Goal: Task Accomplishment & Management: Use online tool/utility

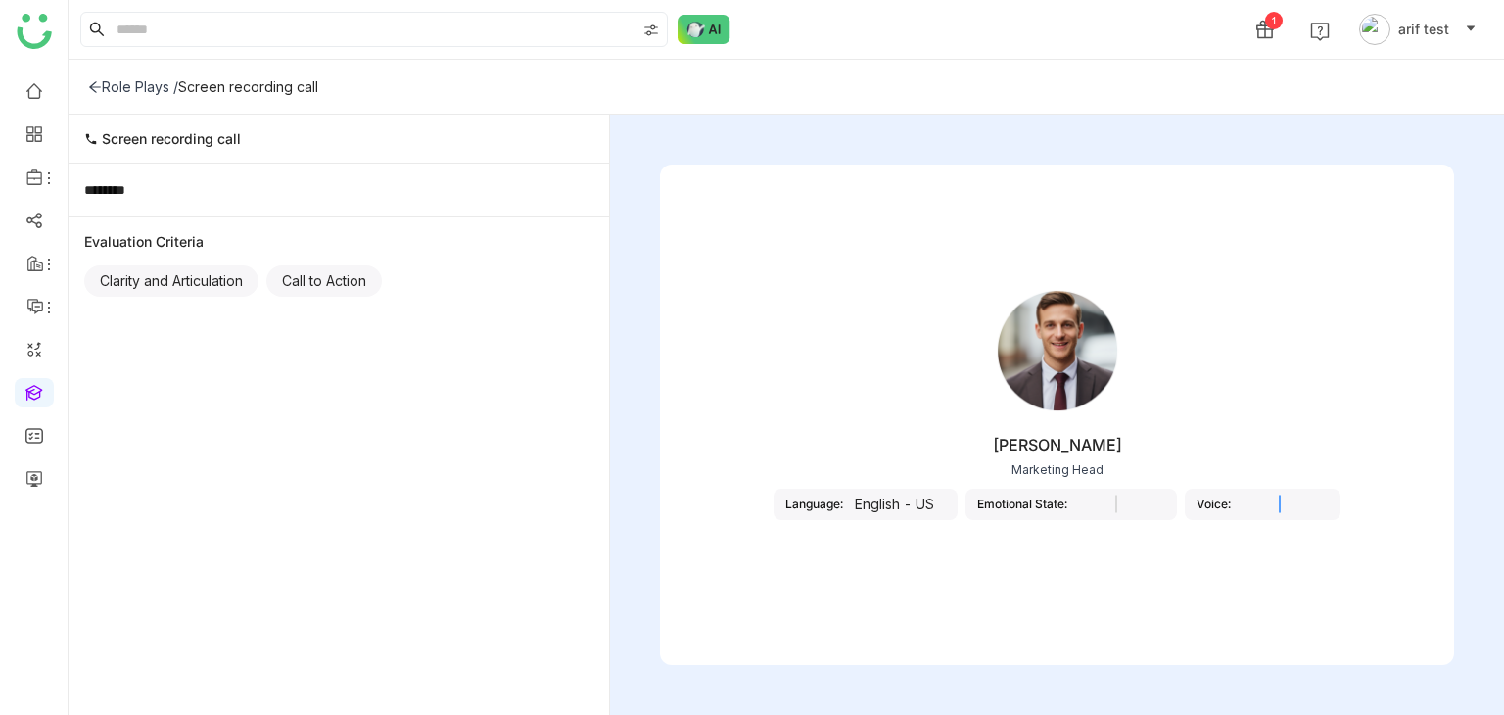
click at [1312, 506] on nz-select at bounding box center [1280, 505] width 98 height 22
click at [1159, 501] on nz-select at bounding box center [1116, 505] width 98 height 22
click at [1159, 500] on input at bounding box center [1116, 505] width 137 height 22
click at [1341, 607] on div "[PERSON_NAME] Marketing Head Language: English - US Emotional State: Voice:" at bounding box center [1057, 415] width 794 height 500
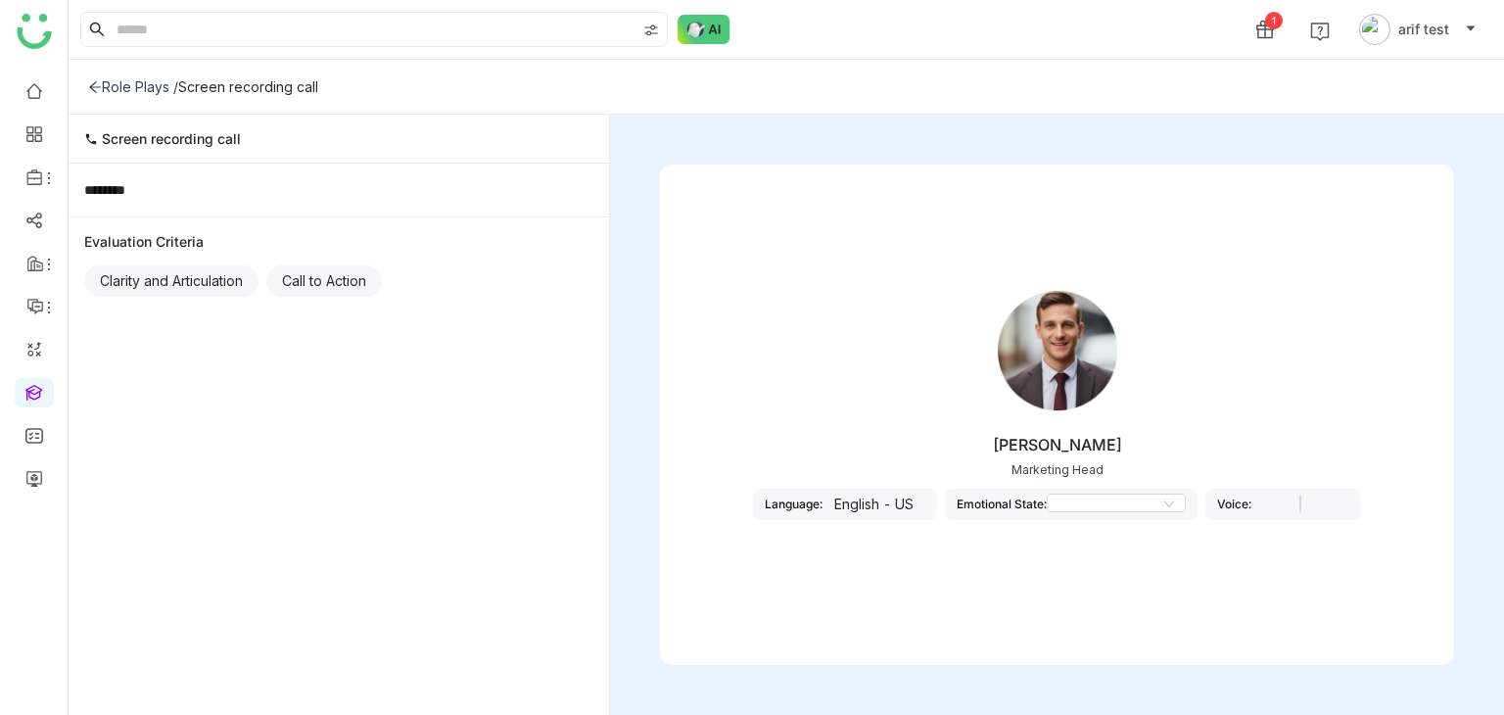
click at [1341, 607] on div "[PERSON_NAME] Marketing Head Language: English - US Emotional State: Voice:" at bounding box center [1057, 415] width 794 height 500
click at [1361, 511] on div "Voice:" at bounding box center [1283, 504] width 156 height 31
click at [1349, 511] on nz-select at bounding box center [1300, 505] width 98 height 22
click at [1349, 507] on nz-select at bounding box center [1300, 505] width 98 height 22
click at [1334, 502] on nz-select at bounding box center [1300, 505] width 98 height 22
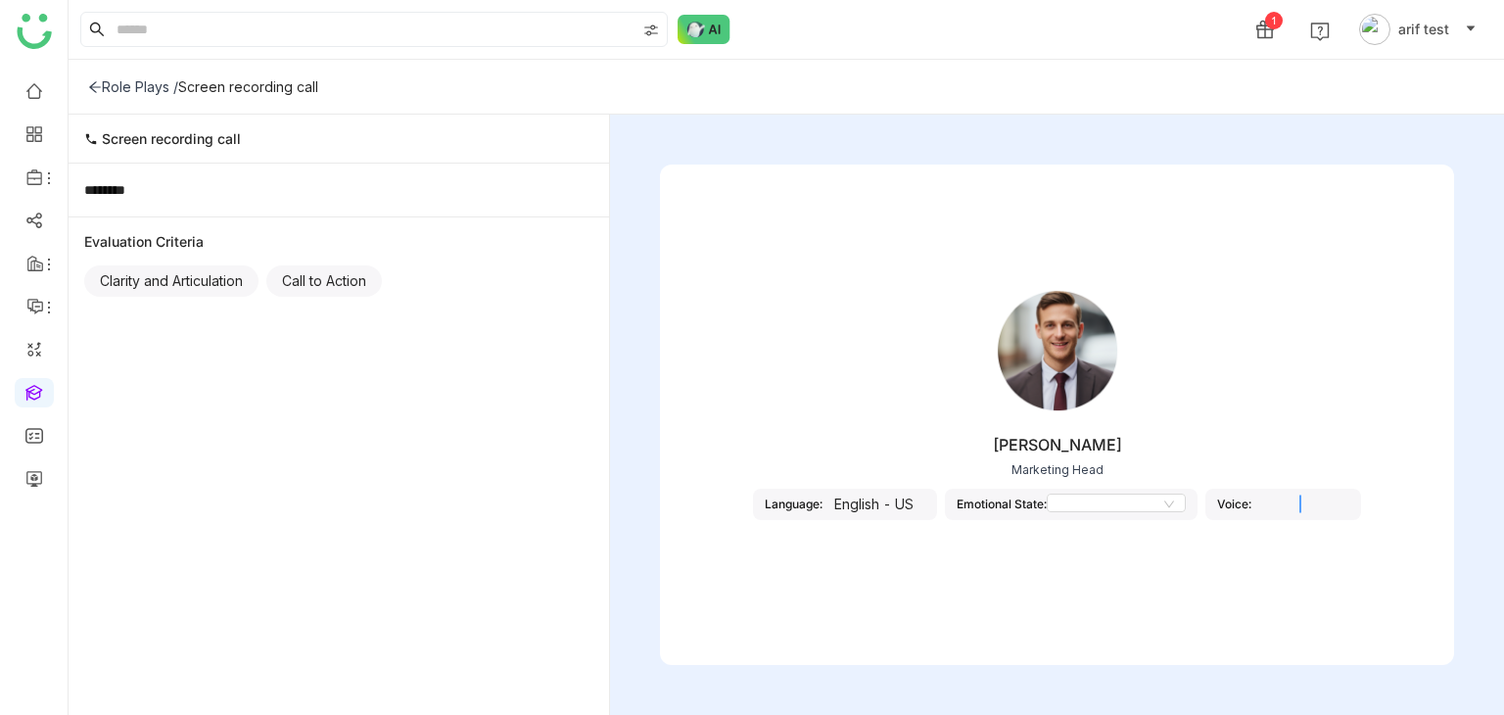
click at [1343, 503] on nz-select at bounding box center [1300, 505] width 98 height 22
click at [1279, 579] on div "BOB Marketing Head Language: English - US Emotional State: Voice:" at bounding box center [1057, 415] width 794 height 500
click at [1185, 503] on input at bounding box center [1116, 505] width 137 height 22
click at [1175, 503] on icon at bounding box center [1169, 504] width 12 height 12
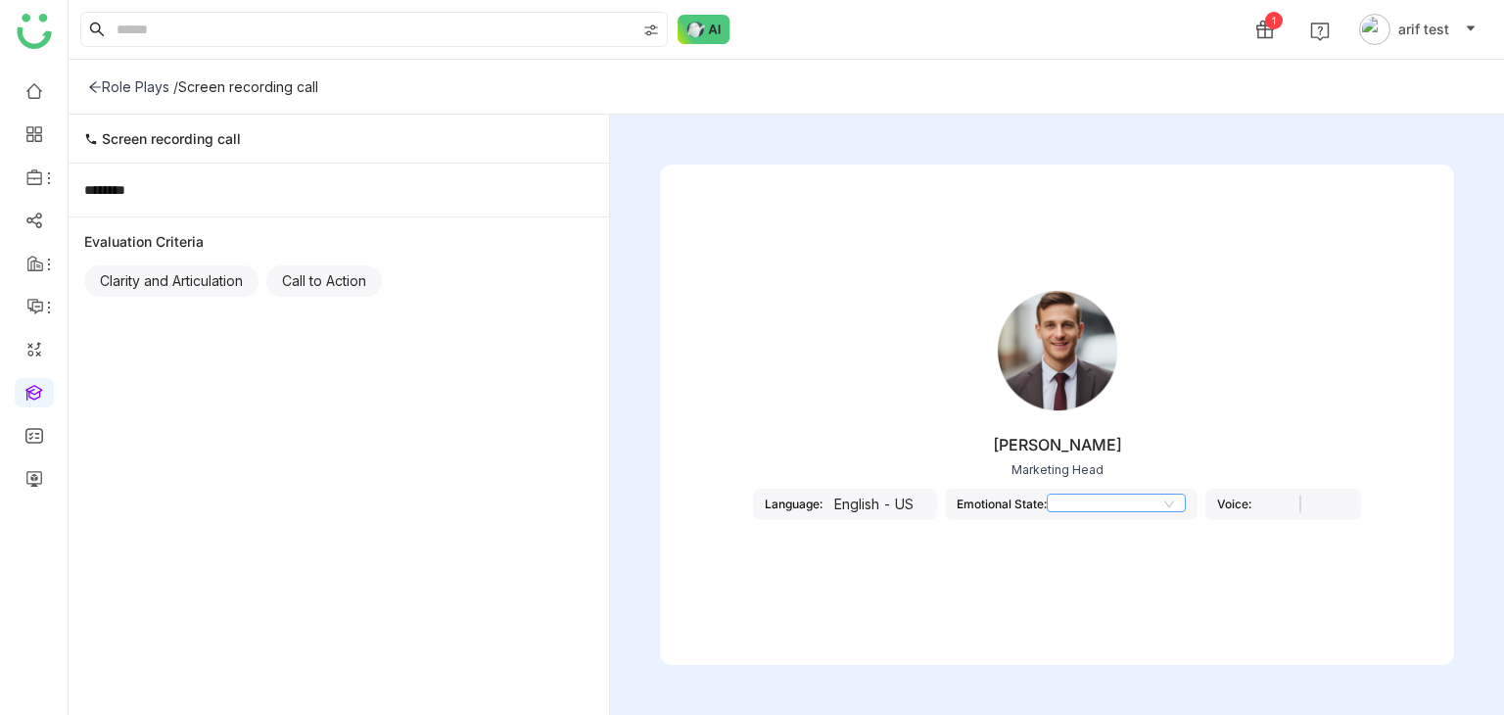
click at [1175, 503] on icon at bounding box center [1169, 504] width 12 height 12
click at [1184, 606] on div "BOB Marketing Head Language: English - US Emotional State: Voice:" at bounding box center [1057, 415] width 794 height 500
click at [1132, 509] on nz-select at bounding box center [1116, 505] width 98 height 22
click at [1132, 509] on input at bounding box center [1116, 505] width 137 height 22
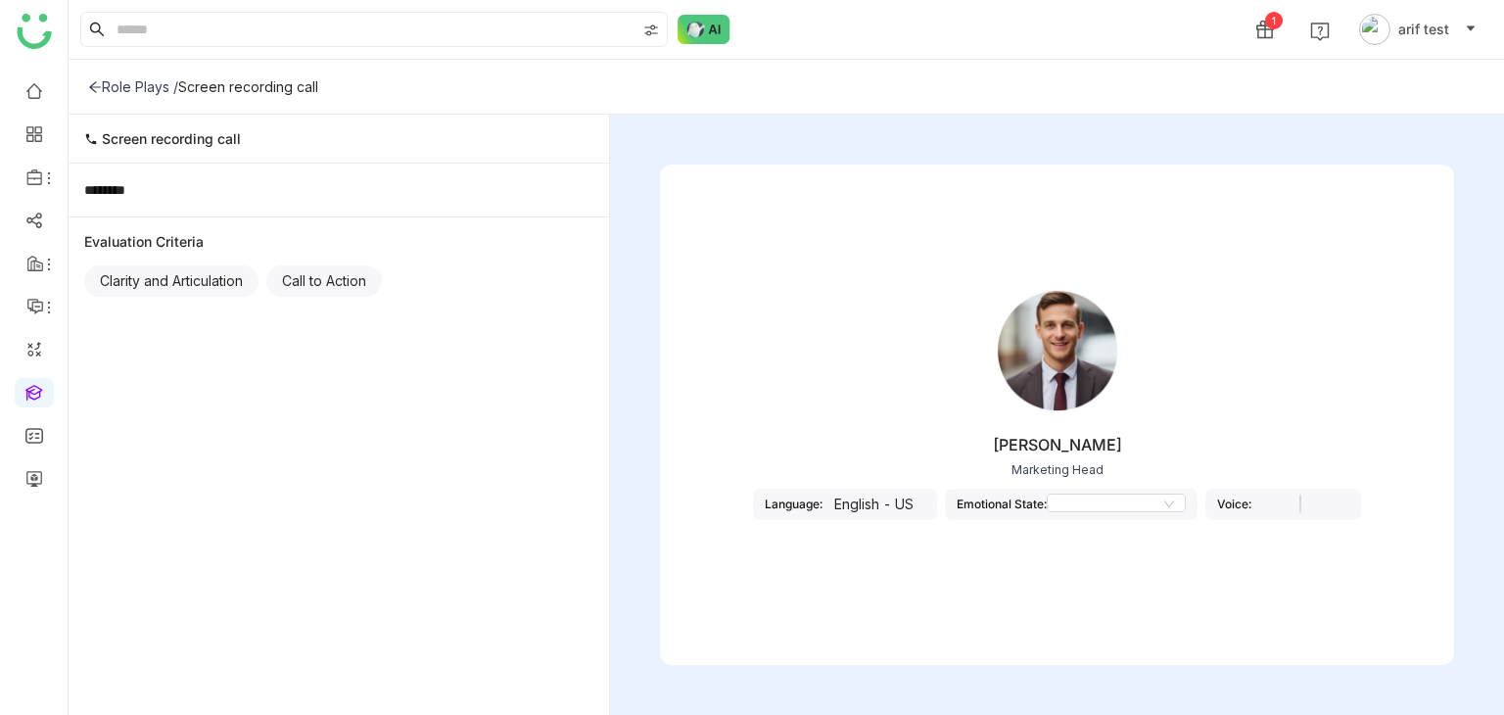
click at [852, 428] on div "BOB Marketing Head Language: English - US Emotional State: Voice:" at bounding box center [1057, 406] width 794 height 294
click at [943, 554] on div at bounding box center [1057, 562] width 794 height 20
click at [182, 265] on div "Clarity and Articulation" at bounding box center [171, 280] width 174 height 31
click at [185, 288] on div "Clarity and Articulation" at bounding box center [171, 280] width 174 height 31
drag, startPoint x: 361, startPoint y: 282, endPoint x: 215, endPoint y: 251, distance: 149.2
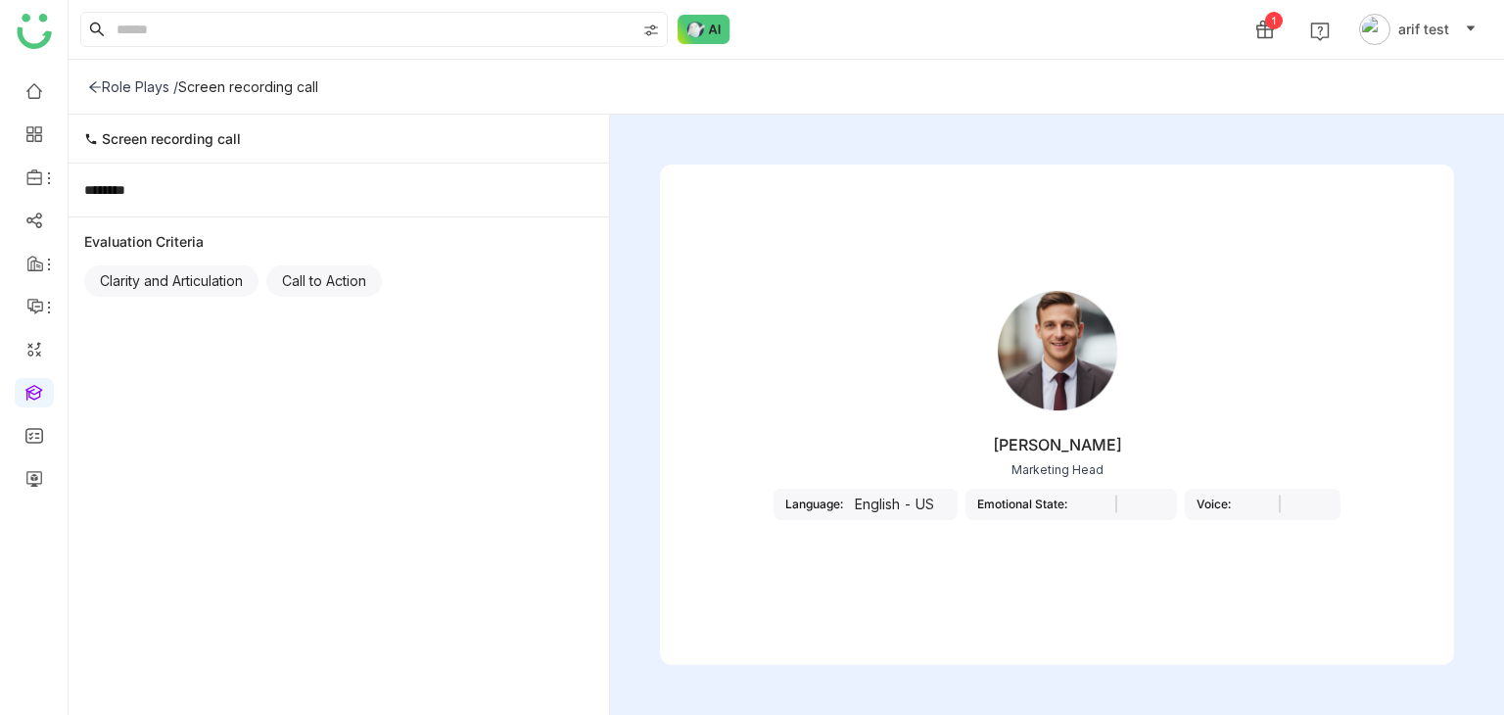
click at [254, 251] on div "Evaluation Criteria Clarity and Articulation Call to Action" at bounding box center [339, 268] width 541 height 104
click at [147, 195] on div "********" at bounding box center [338, 190] width 509 height 22
click at [208, 190] on div "********" at bounding box center [338, 190] width 509 height 22
click at [939, 508] on div "English - US" at bounding box center [894, 504] width 103 height 31
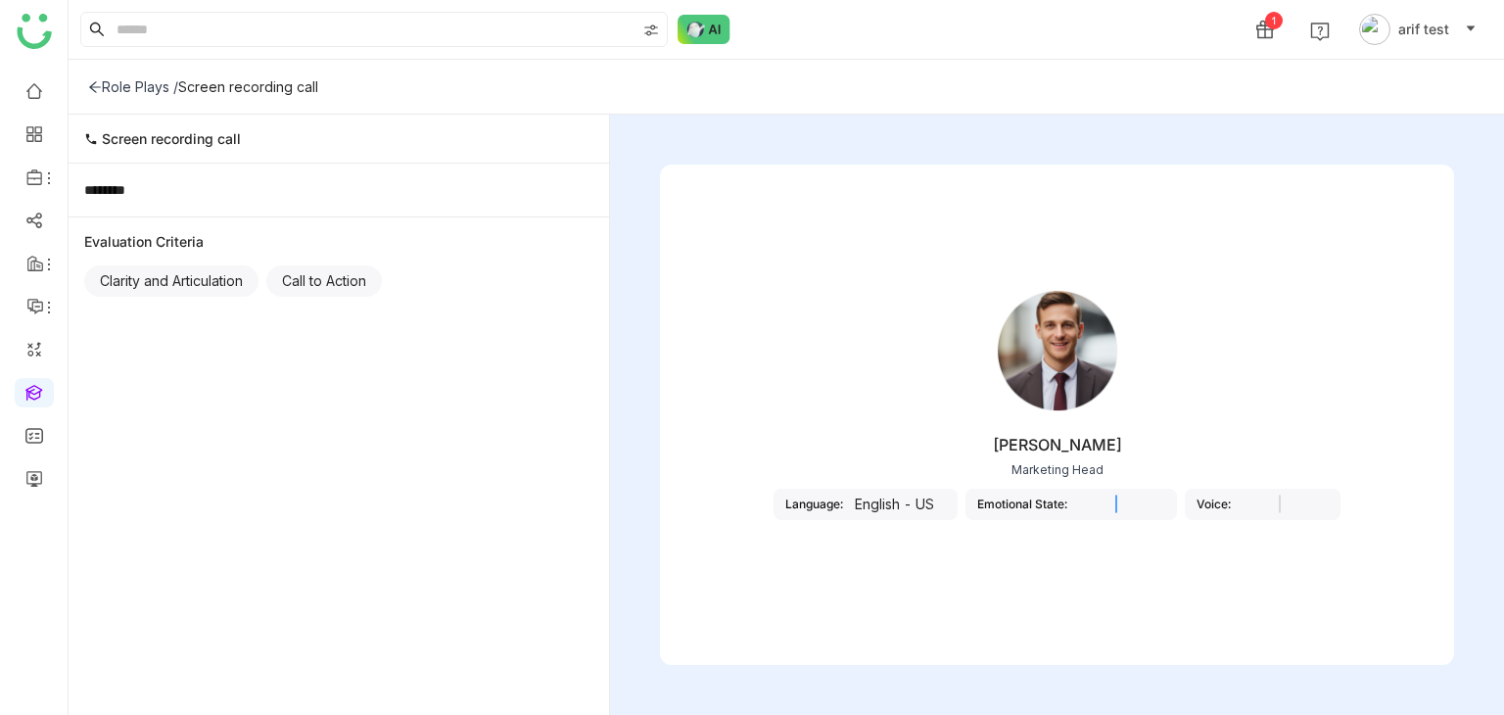
click at [1148, 510] on nz-select at bounding box center [1116, 505] width 98 height 22
click at [1148, 510] on input at bounding box center [1116, 505] width 137 height 22
click at [1361, 517] on div "Voice:" at bounding box center [1283, 504] width 156 height 31
click at [1116, 495] on input at bounding box center [1116, 505] width 137 height 22
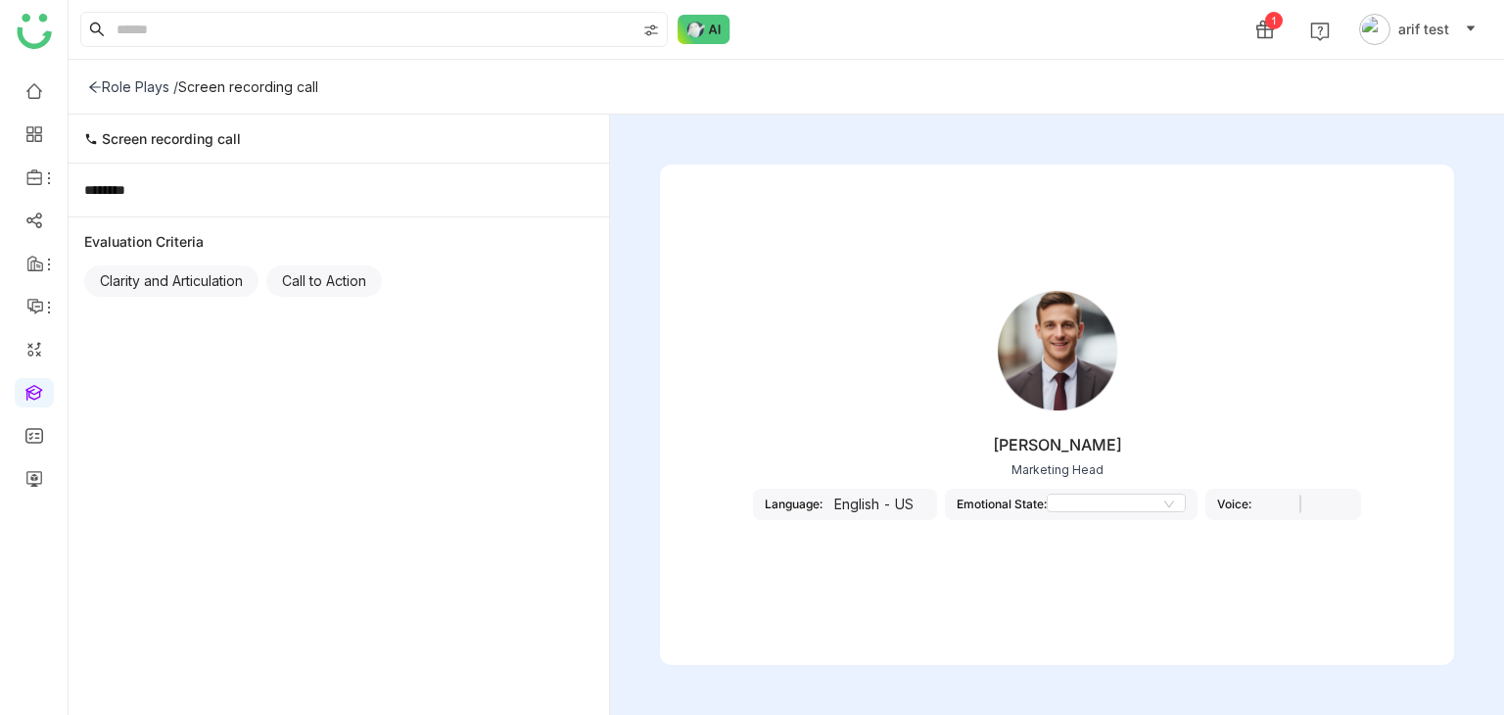
click at [180, 130] on span "Screen recording call" at bounding box center [171, 138] width 139 height 17
click at [98, 86] on icon at bounding box center [95, 86] width 12 height 11
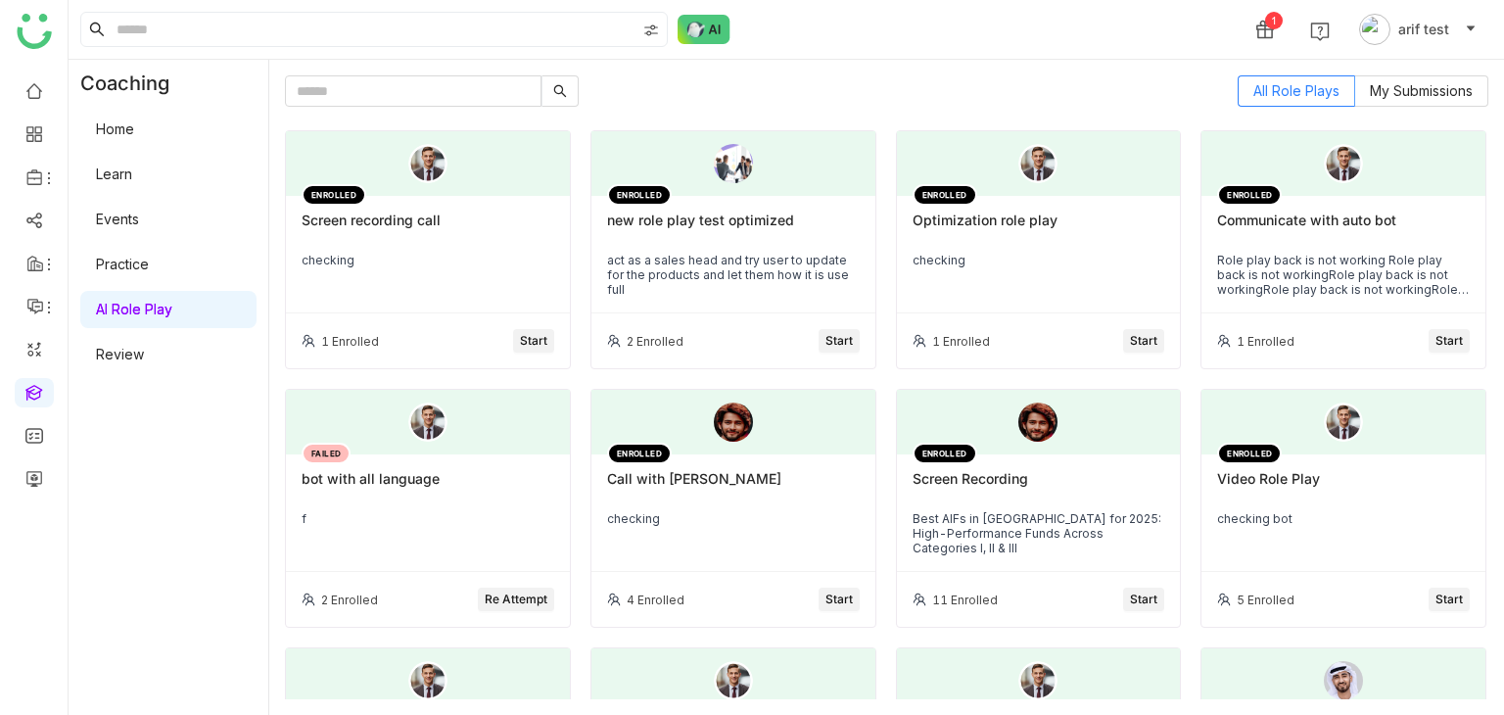
click at [409, 216] on div "Screen recording call" at bounding box center [428, 228] width 253 height 33
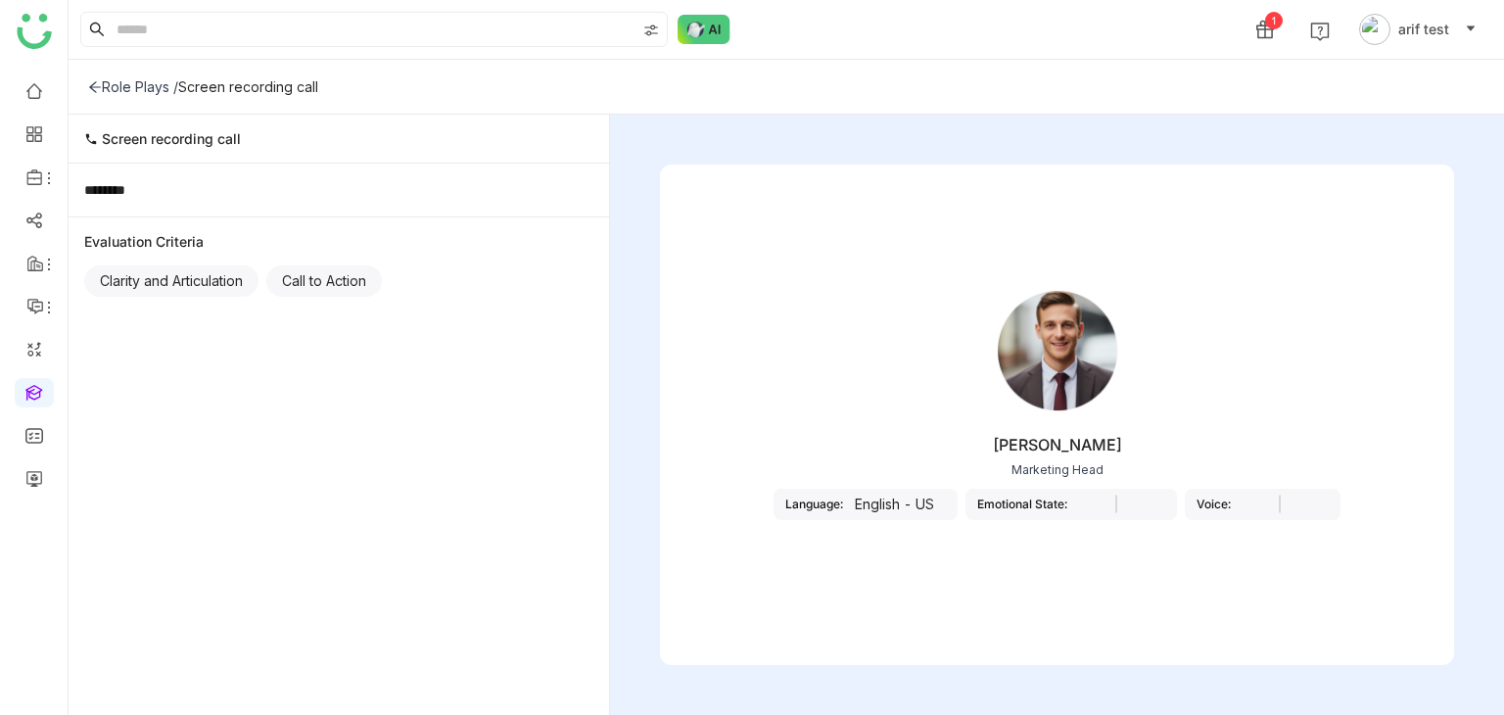
click at [87, 74] on div "Role Plays / Screen recording call" at bounding box center [787, 87] width 1436 height 55
click at [93, 85] on icon at bounding box center [95, 87] width 14 height 14
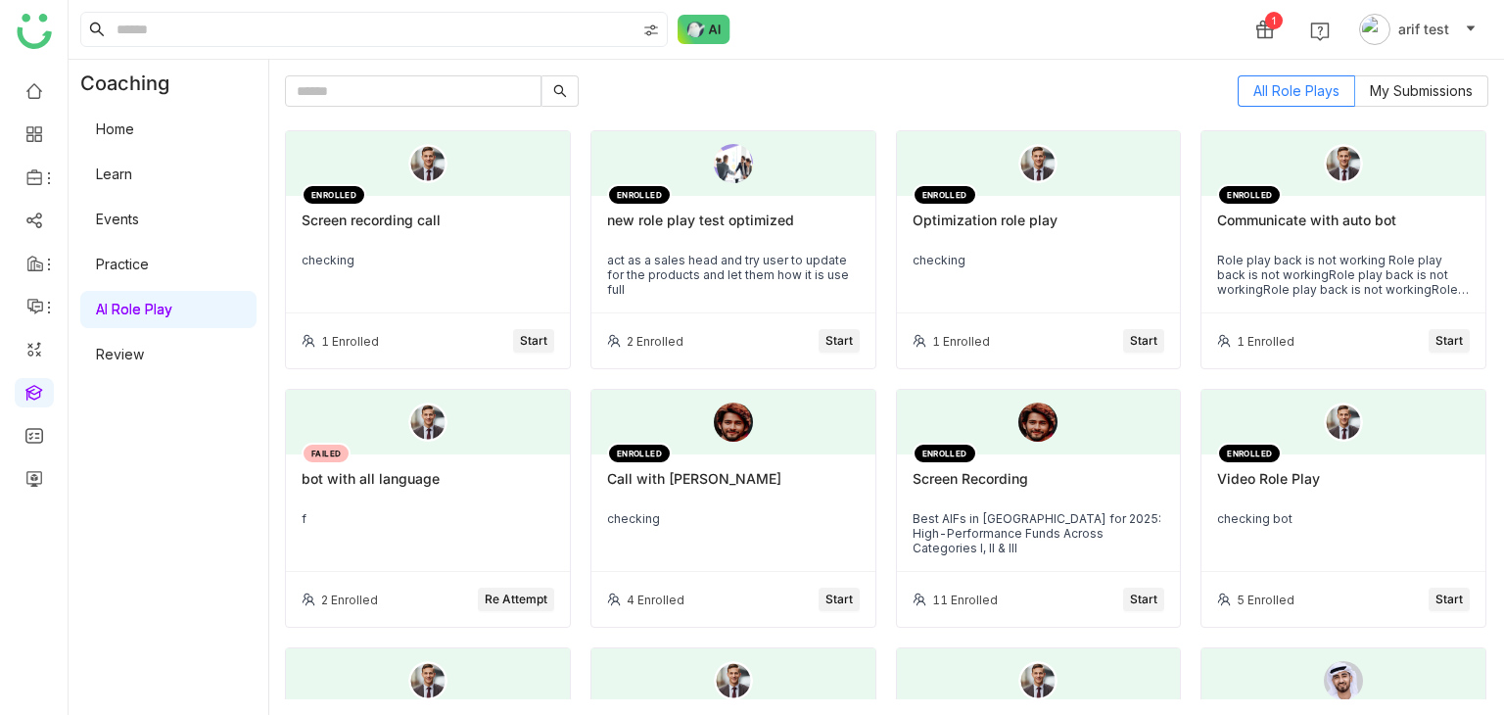
click at [535, 342] on span "Start" at bounding box center [533, 341] width 27 height 19
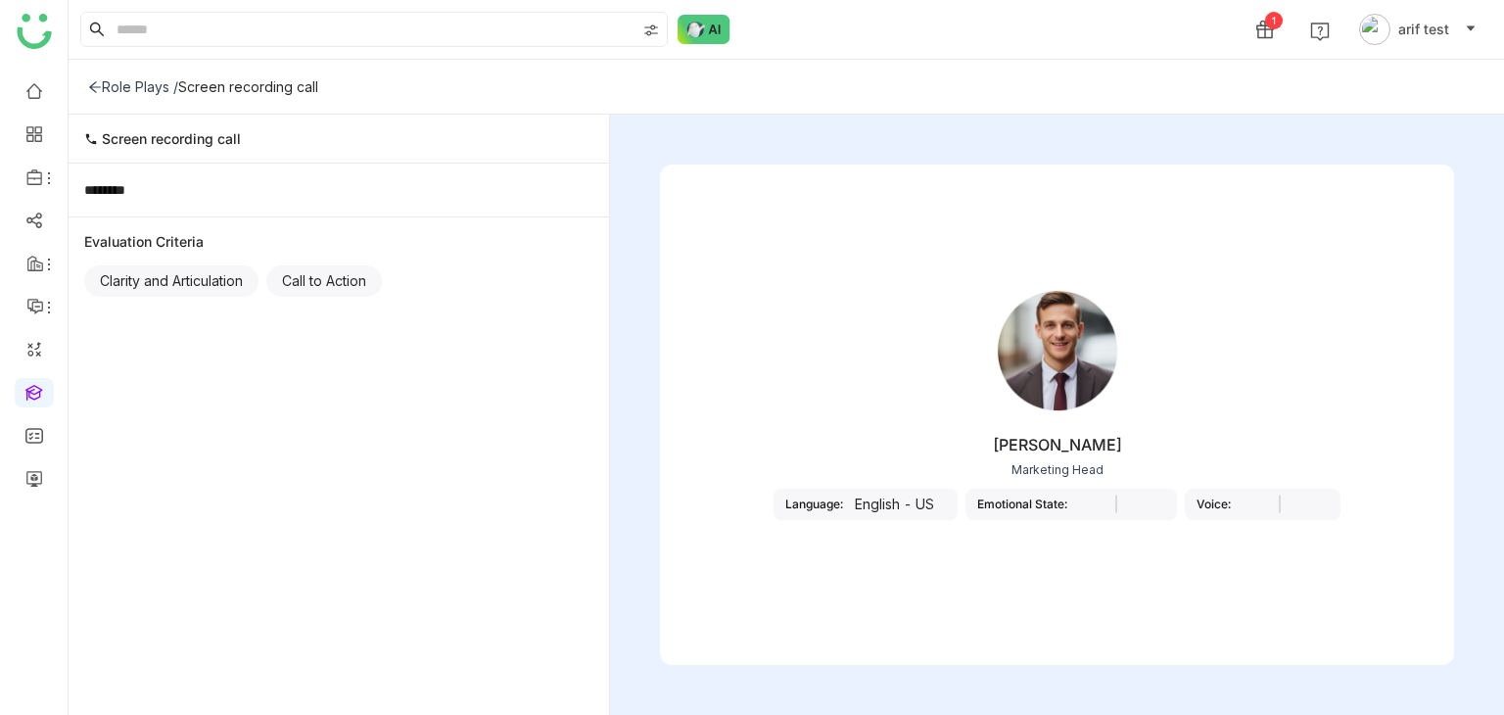
click at [254, 244] on div "Evaluation Criteria" at bounding box center [338, 241] width 509 height 17
click at [94, 86] on icon at bounding box center [95, 86] width 12 height 11
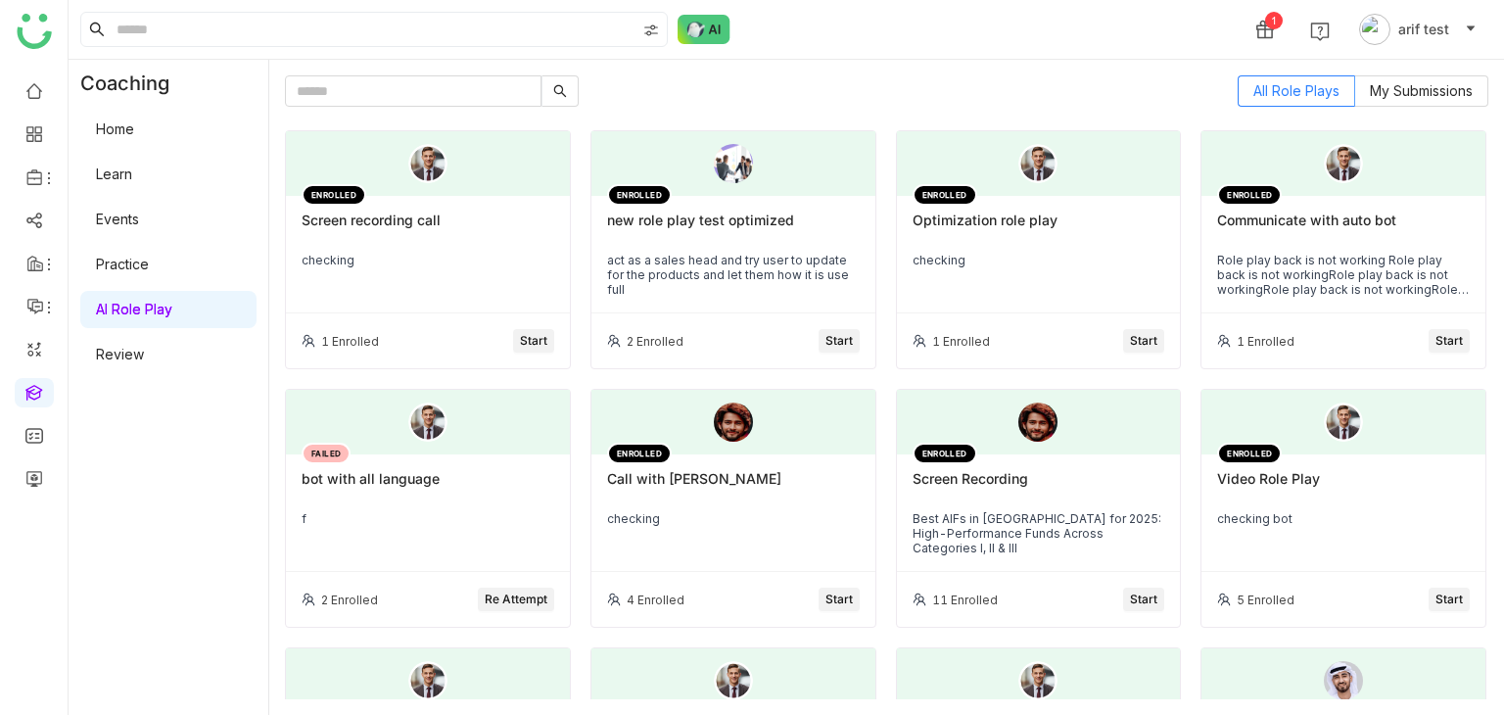
click at [456, 177] on div at bounding box center [428, 163] width 284 height 65
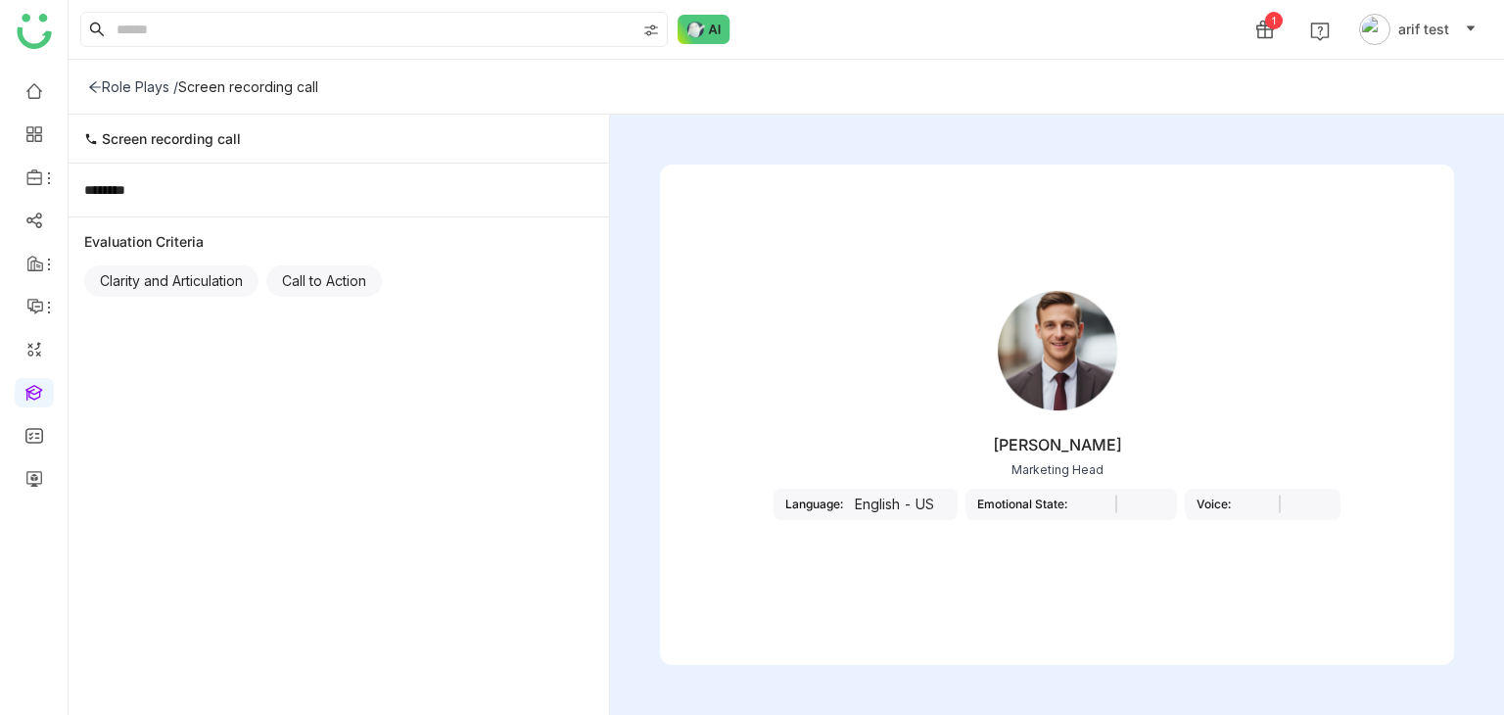
click at [255, 152] on div "Screen recording call" at bounding box center [339, 139] width 541 height 49
drag, startPoint x: 259, startPoint y: 148, endPoint x: 104, endPoint y: 118, distance: 158.4
click at [104, 118] on div "Screen recording call" at bounding box center [339, 139] width 541 height 49
click at [277, 159] on div "Screen recording call" at bounding box center [339, 139] width 541 height 49
click at [102, 139] on span "Screen recording call" at bounding box center [171, 138] width 139 height 17
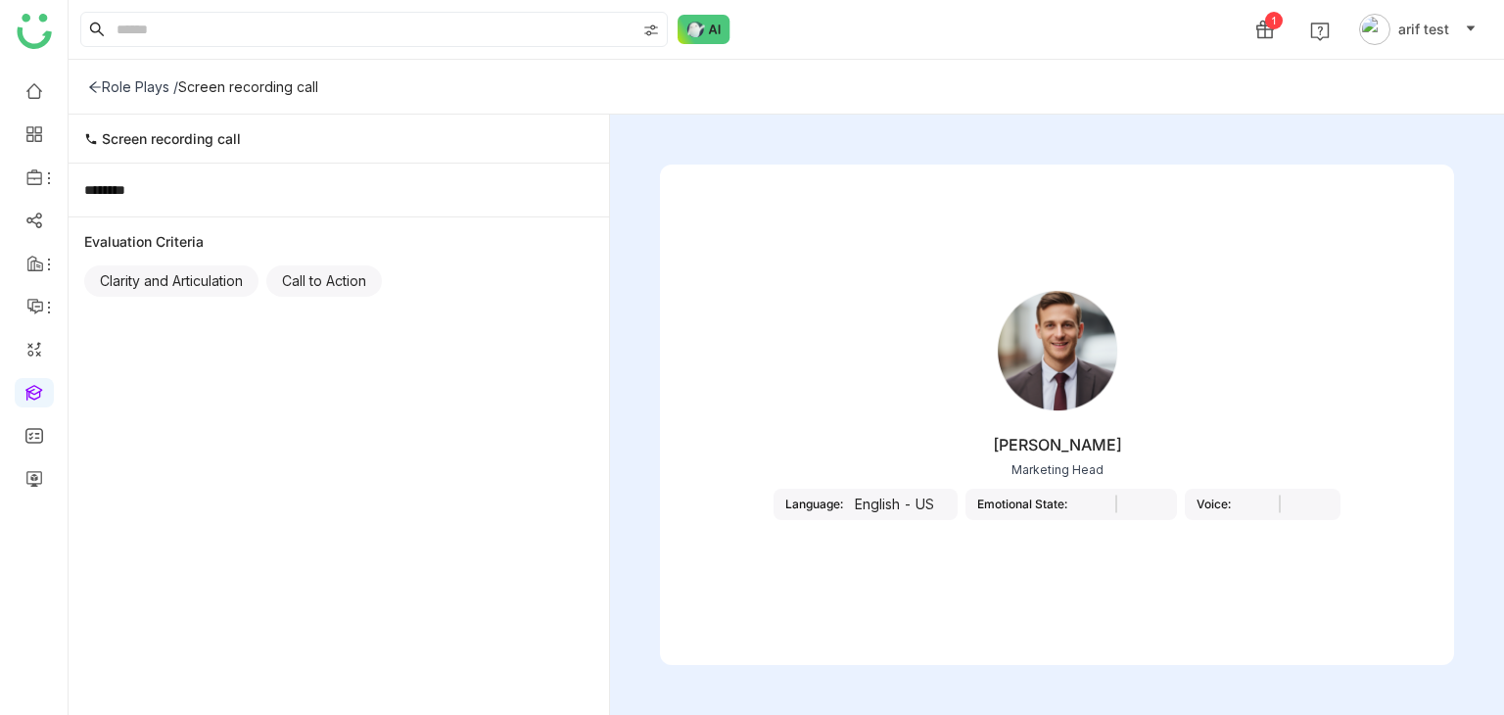
drag, startPoint x: 102, startPoint y: 139, endPoint x: 78, endPoint y: 139, distance: 23.5
click at [78, 139] on div "Screen recording call" at bounding box center [339, 139] width 541 height 49
click at [92, 81] on icon at bounding box center [95, 87] width 14 height 14
click at [923, 506] on icon at bounding box center [927, 504] width 12 height 12
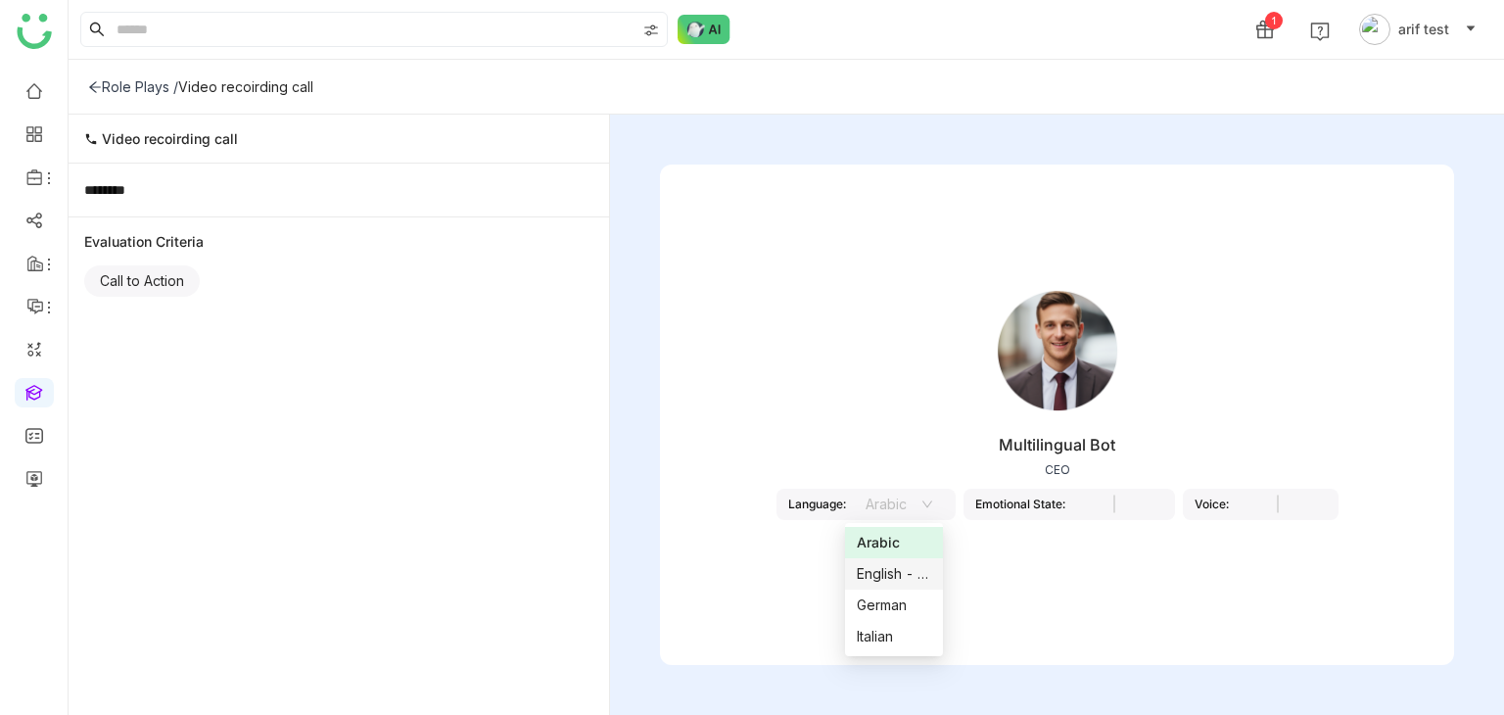
click at [917, 575] on div "English - US" at bounding box center [894, 574] width 74 height 22
click at [938, 515] on nz-select-item "English - US" at bounding box center [894, 504] width 97 height 29
click at [943, 547] on div "Arabic" at bounding box center [894, 543] width 103 height 22
click at [1161, 508] on nz-select at bounding box center [1114, 505] width 98 height 22
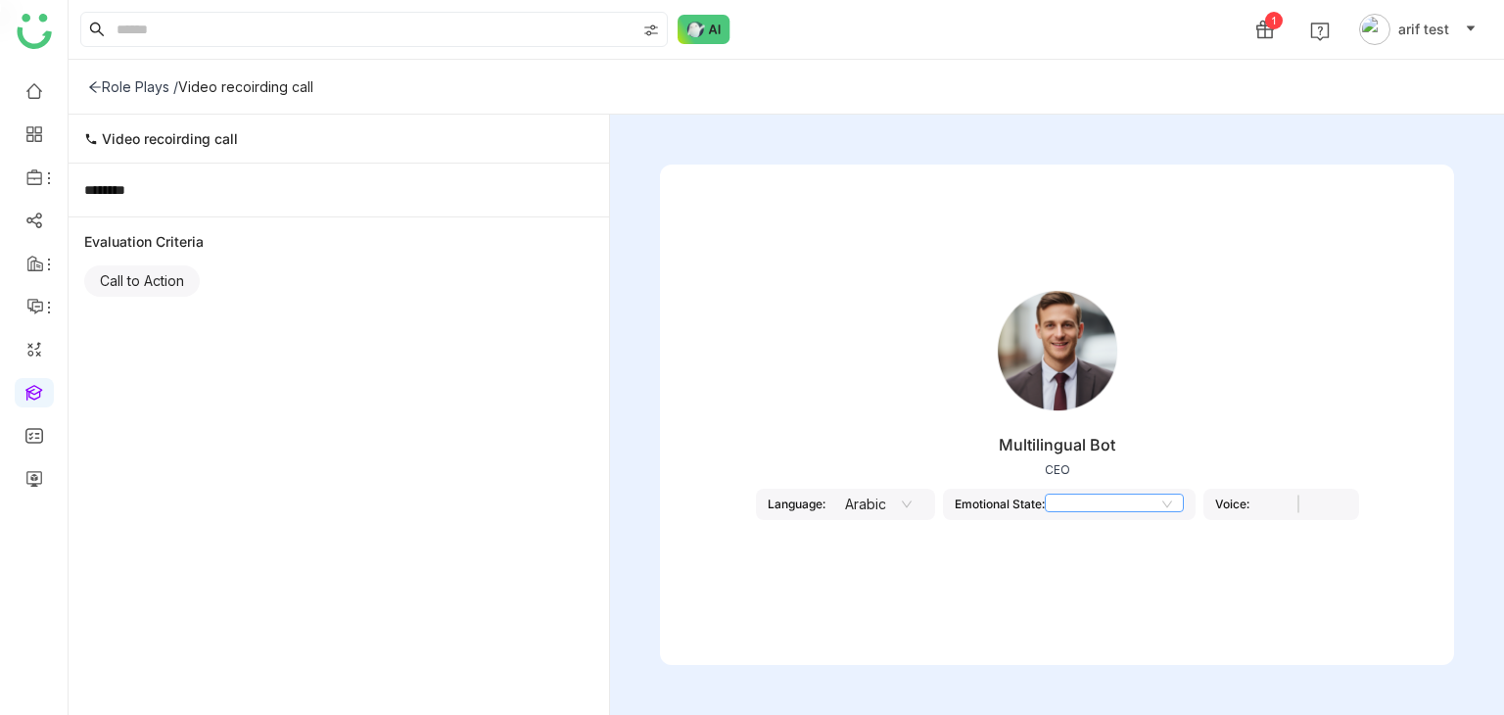
click at [1173, 502] on icon at bounding box center [1167, 504] width 12 height 12
click at [1323, 516] on div "Voice:" at bounding box center [1281, 504] width 156 height 31
drag, startPoint x: 1347, startPoint y: 510, endPoint x: 1183, endPoint y: 509, distance: 164.5
click at [1336, 510] on nz-select at bounding box center [1298, 505] width 98 height 22
drag, startPoint x: 1086, startPoint y: 498, endPoint x: 678, endPoint y: 372, distance: 427.4
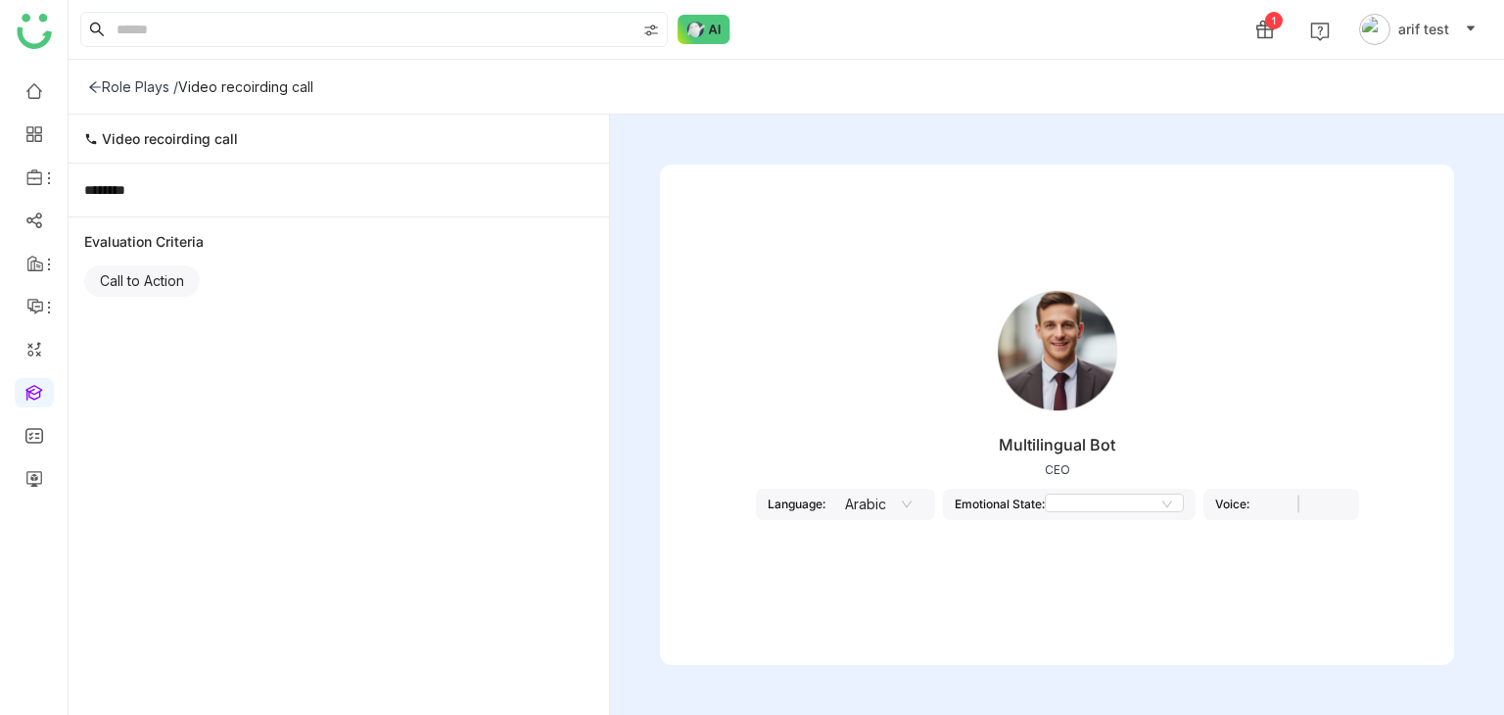
click at [1075, 495] on input at bounding box center [1114, 505] width 137 height 22
click at [103, 74] on div "Role Plays / Video recoirding call" at bounding box center [787, 87] width 1436 height 55
click at [86, 87] on div "Role Plays / Video recoirding call" at bounding box center [787, 87] width 1436 height 55
click at [99, 87] on icon at bounding box center [95, 87] width 14 height 14
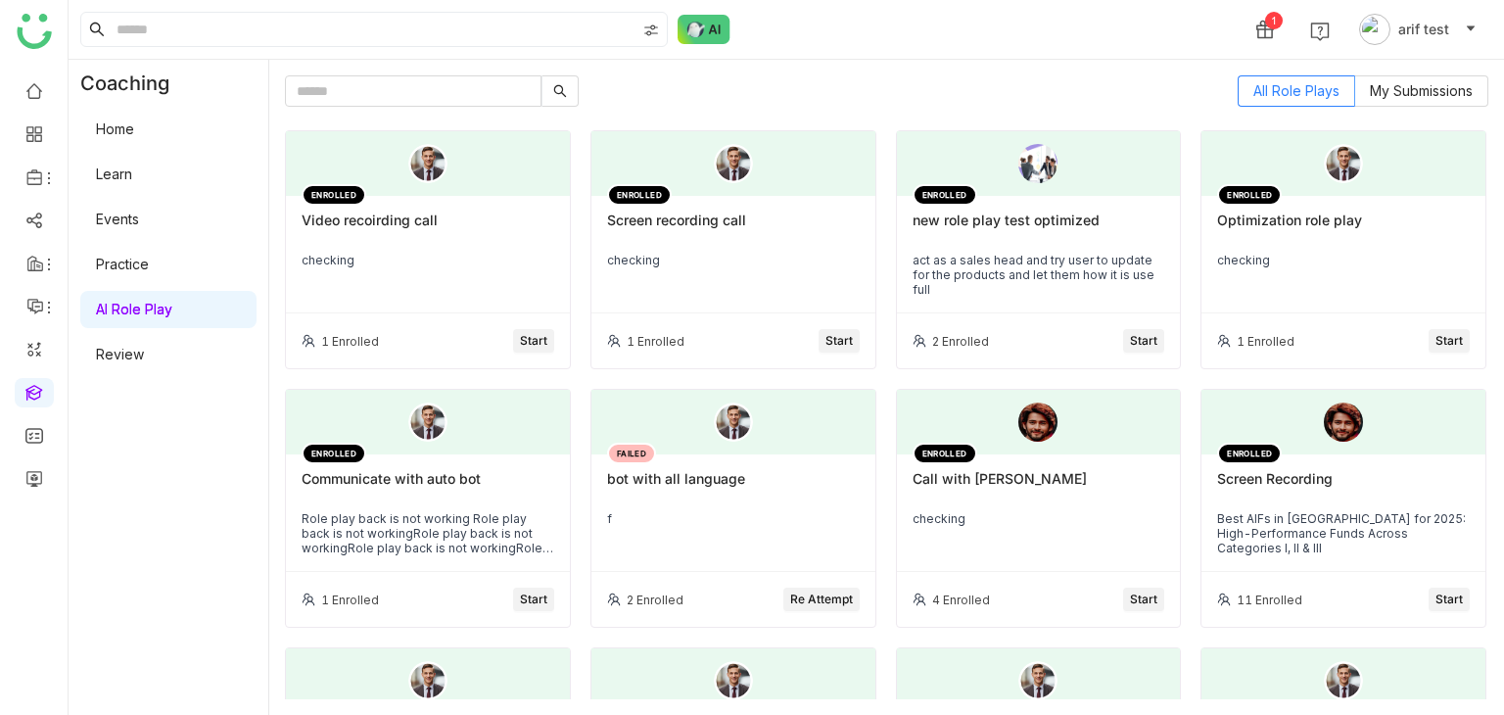
click at [118, 129] on link "Home" at bounding box center [115, 128] width 38 height 17
